Goal: Use online tool/utility

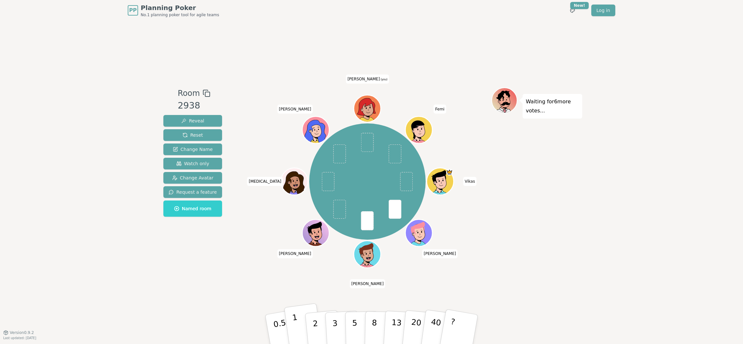
click at [303, 334] on button "1" at bounding box center [303, 329] width 39 height 53
click at [314, 324] on p "2" at bounding box center [316, 330] width 8 height 35
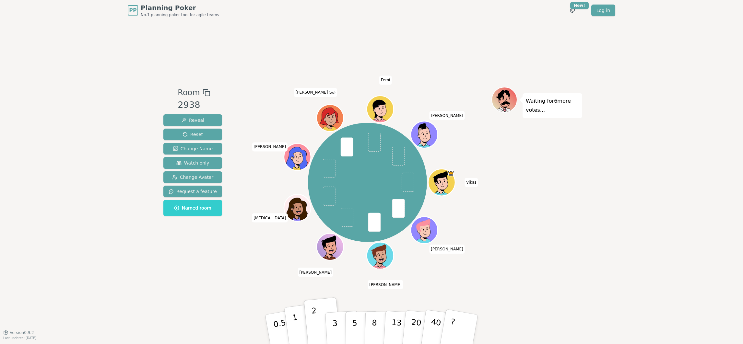
click at [302, 324] on button "1" at bounding box center [303, 329] width 39 height 53
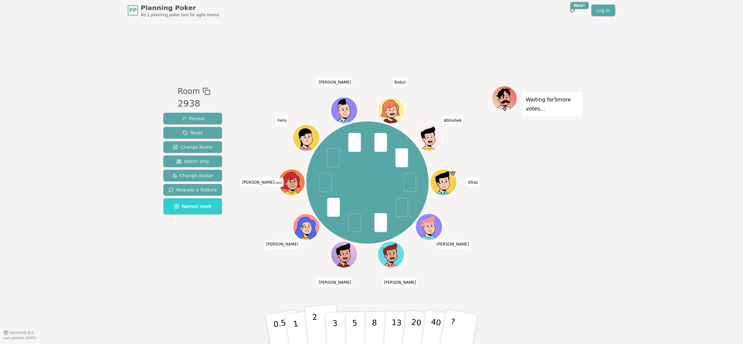
click at [316, 321] on p "2" at bounding box center [316, 330] width 8 height 35
